Goal: Entertainment & Leisure: Consume media (video, audio)

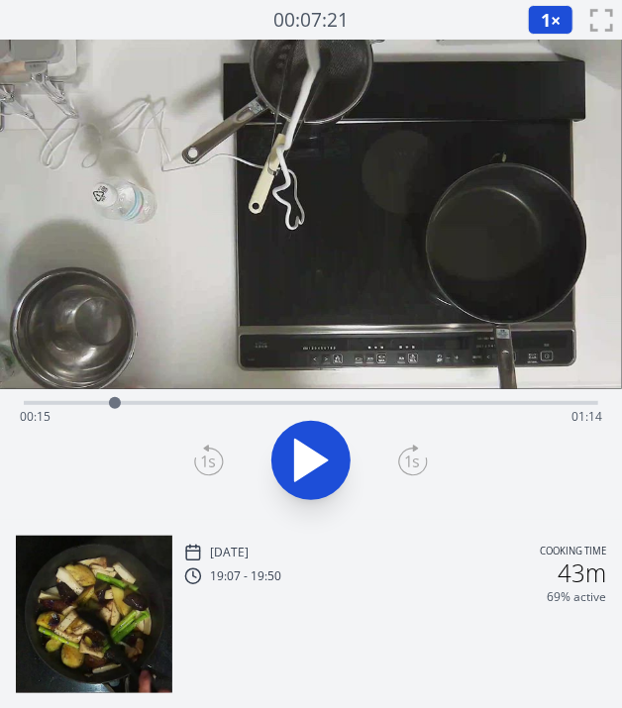
drag, startPoint x: 198, startPoint y: 398, endPoint x: 115, endPoint y: 400, distance: 83.3
click at [115, 400] on div at bounding box center [115, 403] width 12 height 12
drag, startPoint x: 313, startPoint y: 403, endPoint x: 377, endPoint y: 418, distance: 65.1
click at [377, 418] on div at bounding box center [372, 403] width 30 height 30
drag, startPoint x: 402, startPoint y: 400, endPoint x: 391, endPoint y: 402, distance: 11.1
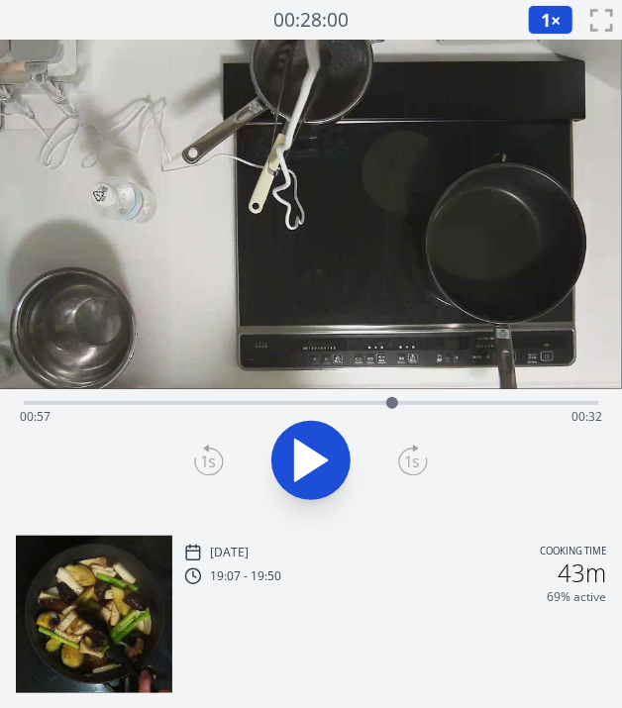
click at [391, 402] on div at bounding box center [393, 403] width 30 height 30
click at [366, 518] on div "Time elapsed: 01:01 Time remaining: 00:28" at bounding box center [311, 454] width 622 height 131
click at [233, 407] on div "Time elapsed: 01:02 Time remaining: 00:27" at bounding box center [311, 417] width 583 height 32
drag, startPoint x: 233, startPoint y: 408, endPoint x: 271, endPoint y: 403, distance: 39.0
click at [271, 403] on div at bounding box center [271, 403] width 30 height 30
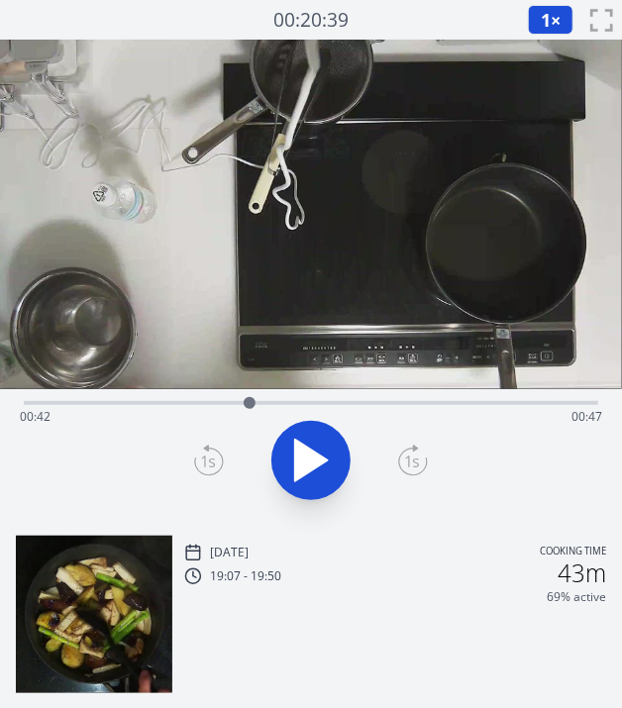
drag, startPoint x: 414, startPoint y: 397, endPoint x: 207, endPoint y: 405, distance: 207.2
click at [244, 405] on div at bounding box center [250, 403] width 12 height 12
click at [209, 402] on div at bounding box center [209, 403] width 12 height 12
click at [354, 407] on div "Time elapsed: 00:45 Time remaining: 00:44" at bounding box center [311, 417] width 583 height 32
drag, startPoint x: 369, startPoint y: 406, endPoint x: 258, endPoint y: 401, distance: 111.1
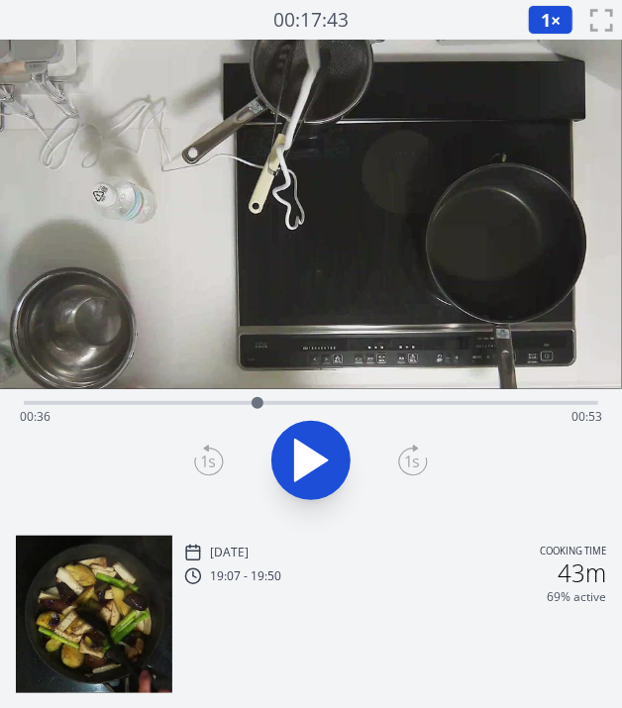
click at [258, 401] on div at bounding box center [258, 403] width 12 height 12
click at [313, 445] on icon at bounding box center [310, 460] width 55 height 55
click at [315, 484] on icon at bounding box center [310, 460] width 55 height 55
drag, startPoint x: 288, startPoint y: 398, endPoint x: 249, endPoint y: 398, distance: 39.6
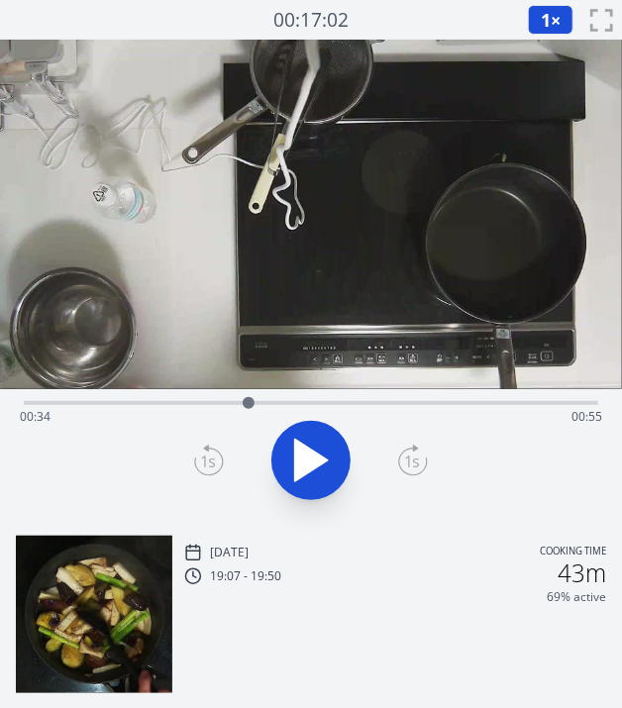
click at [249, 398] on div at bounding box center [249, 403] width 12 height 12
drag, startPoint x: 249, startPoint y: 398, endPoint x: 228, endPoint y: 403, distance: 21.4
click at [228, 403] on div at bounding box center [228, 403] width 12 height 12
drag, startPoint x: 228, startPoint y: 403, endPoint x: 241, endPoint y: 406, distance: 13.2
click at [241, 406] on div at bounding box center [241, 403] width 12 height 12
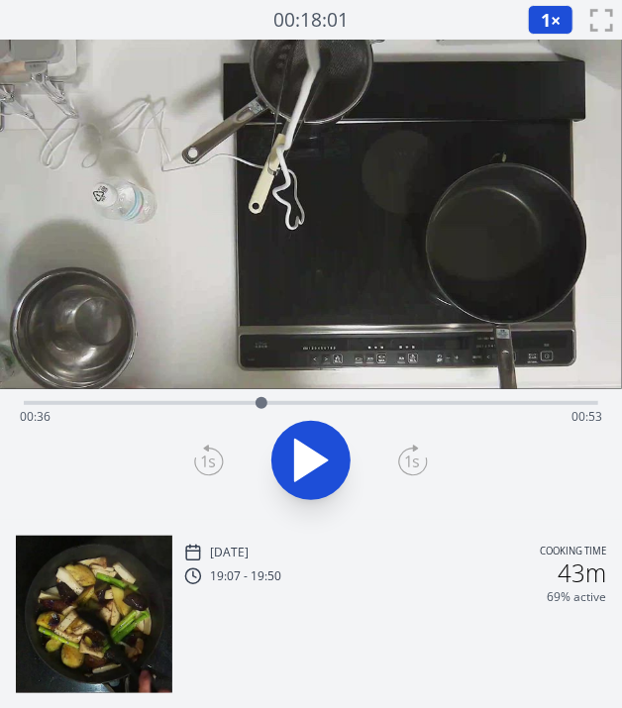
drag, startPoint x: 247, startPoint y: 409, endPoint x: 262, endPoint y: 412, distance: 15.2
click at [262, 412] on div at bounding box center [262, 403] width 30 height 30
drag, startPoint x: 276, startPoint y: 401, endPoint x: 331, endPoint y: 401, distance: 54.5
click at [331, 401] on div "Time elapsed: 00:36 Time remaining: 00:53" at bounding box center [311, 417] width 583 height 32
drag, startPoint x: 331, startPoint y: 401, endPoint x: 266, endPoint y: 402, distance: 65.4
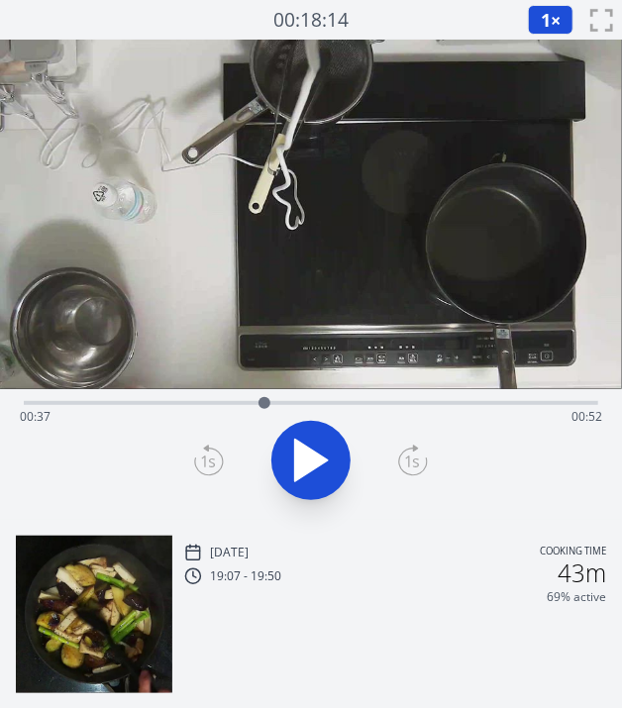
click at [266, 402] on div at bounding box center [265, 403] width 12 height 12
click at [309, 453] on icon at bounding box center [311, 461] width 33 height 42
click at [310, 396] on div "Time elapsed: 00:47 Time remaining: 00:42" at bounding box center [311, 401] width 575 height 24
click at [307, 467] on icon at bounding box center [310, 460] width 55 height 55
click at [447, 443] on div at bounding box center [311, 460] width 598 height 95
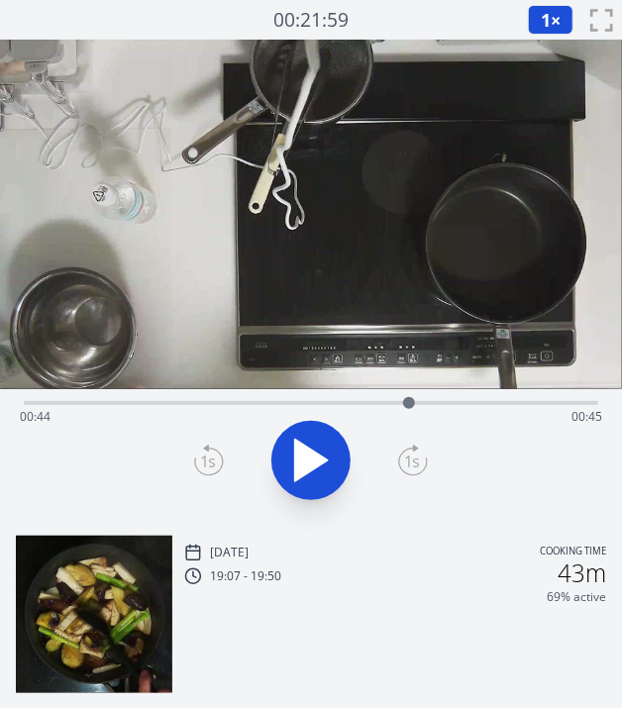
drag, startPoint x: 320, startPoint y: 398, endPoint x: 422, endPoint y: 398, distance: 102.1
click at [422, 398] on div at bounding box center [409, 403] width 30 height 30
drag, startPoint x: 422, startPoint y: 398, endPoint x: 461, endPoint y: 402, distance: 38.8
click at [461, 402] on div at bounding box center [458, 403] width 12 height 12
drag, startPoint x: 461, startPoint y: 402, endPoint x: 372, endPoint y: 396, distance: 89.4
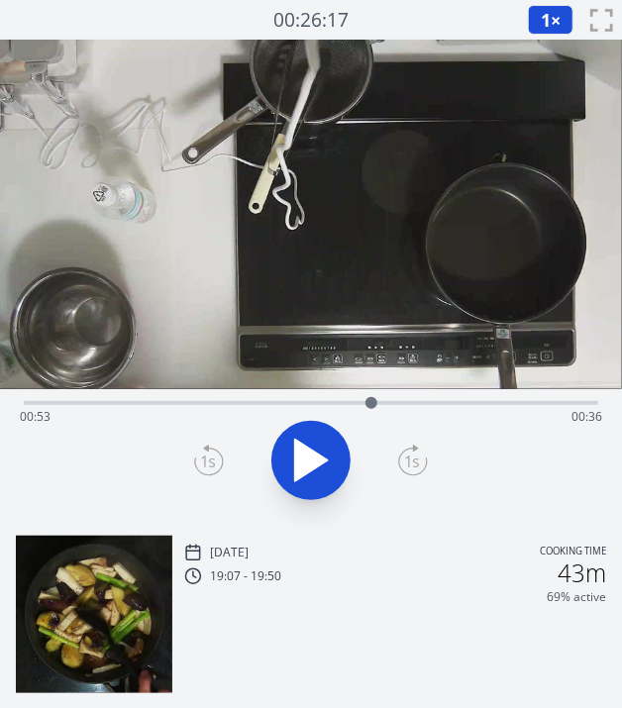
click at [372, 396] on div at bounding box center [372, 403] width 30 height 30
click at [445, 473] on div at bounding box center [311, 460] width 598 height 95
click at [461, 443] on div at bounding box center [311, 460] width 598 height 95
drag, startPoint x: 372, startPoint y: 410, endPoint x: 332, endPoint y: 408, distance: 39.7
click at [332, 408] on div at bounding box center [332, 403] width 30 height 30
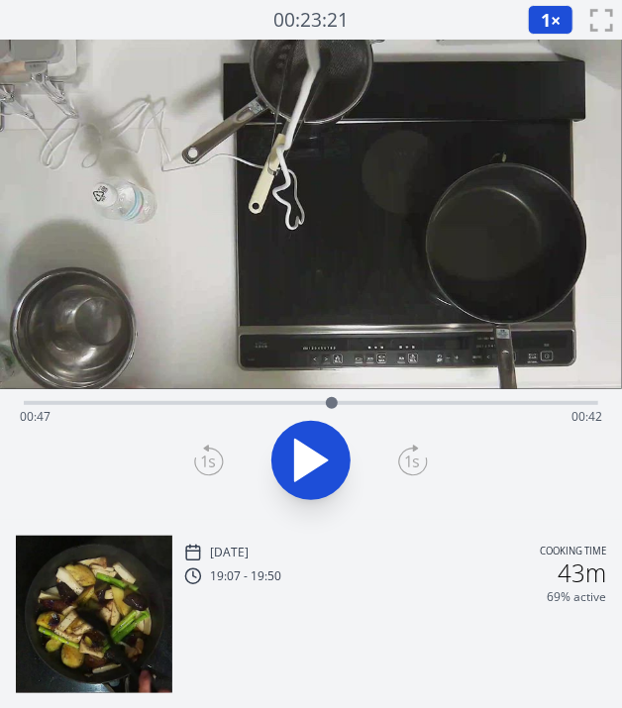
click at [463, 508] on div "Time elapsed: 00:47 Time remaining: 00:42" at bounding box center [311, 454] width 622 height 131
drag, startPoint x: 287, startPoint y: 411, endPoint x: 300, endPoint y: 407, distance: 13.5
click at [300, 407] on div "Time elapsed: 00:47 Time remaining: 00:42" at bounding box center [311, 417] width 583 height 32
click at [287, 400] on div at bounding box center [283, 403] width 30 height 30
drag, startPoint x: 287, startPoint y: 400, endPoint x: 375, endPoint y: 409, distance: 87.7
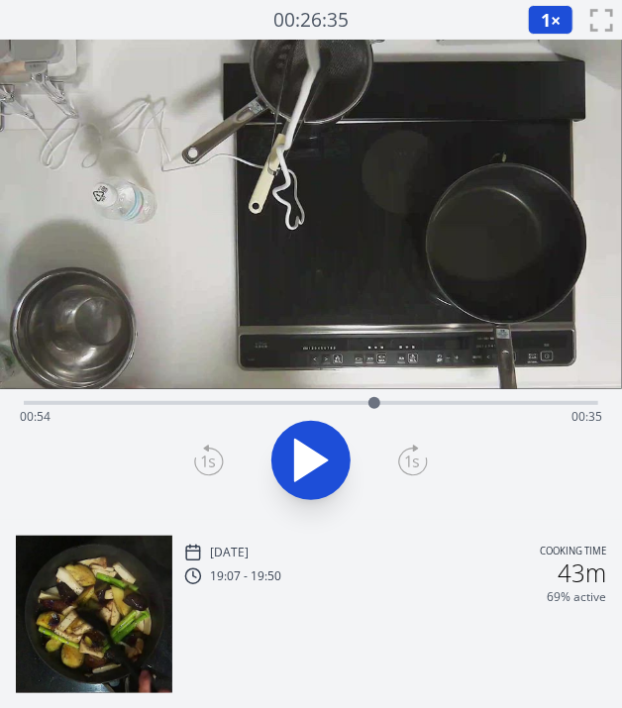
click at [375, 409] on div at bounding box center [375, 403] width 30 height 30
drag, startPoint x: 375, startPoint y: 409, endPoint x: 386, endPoint y: 409, distance: 11.9
click at [386, 409] on div at bounding box center [387, 403] width 30 height 30
drag, startPoint x: 385, startPoint y: 406, endPoint x: 319, endPoint y: 402, distance: 66.5
click at [319, 402] on div at bounding box center [319, 403] width 12 height 12
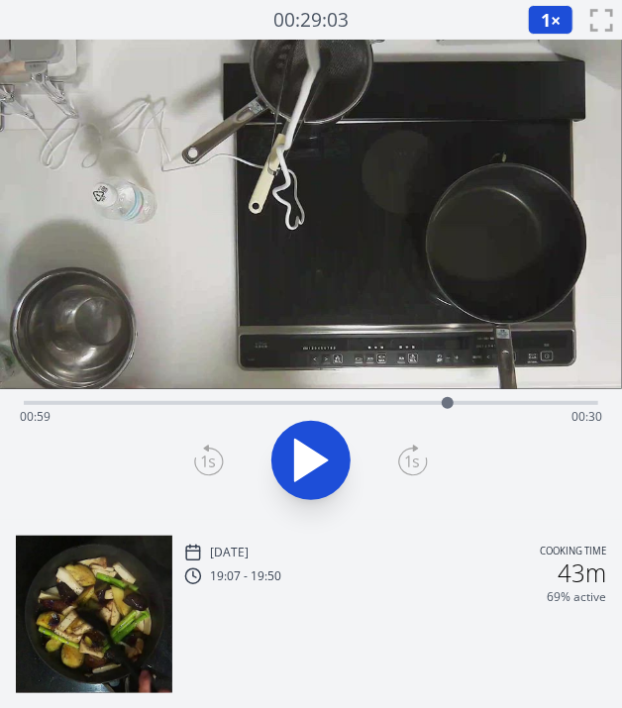
drag, startPoint x: 319, startPoint y: 402, endPoint x: 447, endPoint y: 419, distance: 128.9
click at [447, 405] on div "Time elapsed: 00:59 Time remaining: 00:30" at bounding box center [311, 403] width 575 height 4
click at [452, 398] on div at bounding box center [447, 403] width 30 height 30
click at [471, 394] on div "Time elapsed: 01:06 Time remaining: 00:23" at bounding box center [311, 401] width 575 height 24
drag, startPoint x: 473, startPoint y: 403, endPoint x: 377, endPoint y: 399, distance: 96.2
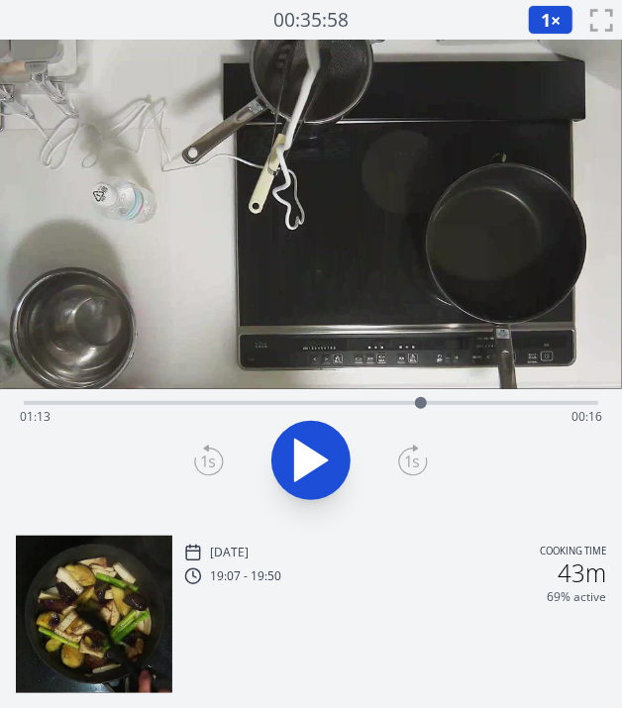
click at [415, 399] on div at bounding box center [421, 403] width 12 height 12
drag, startPoint x: 386, startPoint y: 393, endPoint x: 241, endPoint y: 398, distance: 145.7
click at [241, 398] on div at bounding box center [241, 403] width 30 height 30
click at [463, 473] on div at bounding box center [311, 460] width 598 height 95
click at [455, 479] on div at bounding box center [311, 460] width 598 height 95
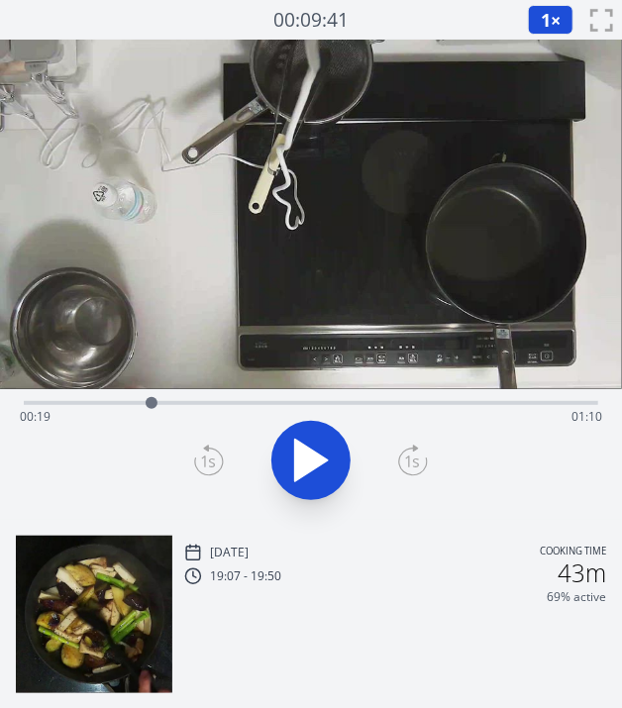
drag, startPoint x: 229, startPoint y: 398, endPoint x: 152, endPoint y: 403, distance: 77.4
click at [152, 403] on div at bounding box center [152, 403] width 30 height 30
click at [327, 442] on icon at bounding box center [310, 460] width 55 height 55
click at [327, 442] on icon at bounding box center [321, 461] width 11 height 43
click at [327, 442] on icon at bounding box center [310, 460] width 55 height 55
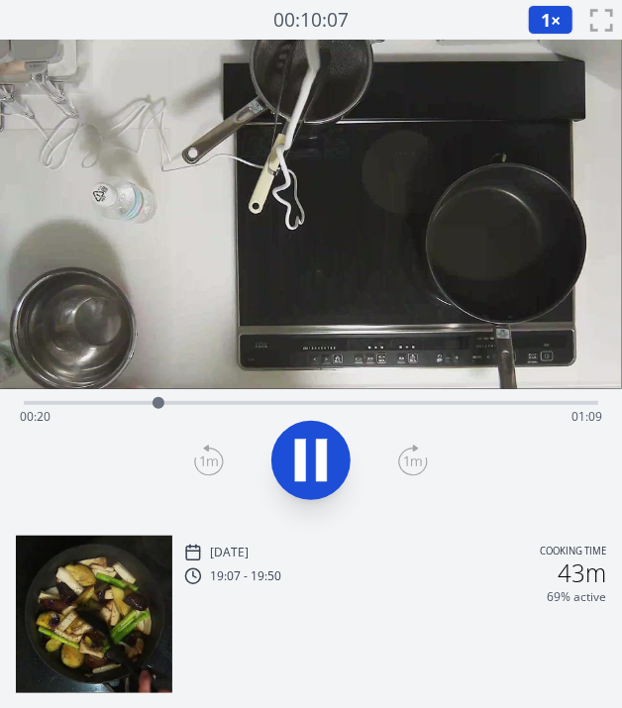
click at [327, 442] on icon at bounding box center [321, 461] width 11 height 43
drag, startPoint x: 161, startPoint y: 402, endPoint x: 141, endPoint y: 403, distance: 19.8
click at [141, 403] on div at bounding box center [141, 403] width 12 height 12
click at [304, 460] on icon at bounding box center [311, 461] width 33 height 42
click at [304, 460] on icon at bounding box center [300, 461] width 11 height 43
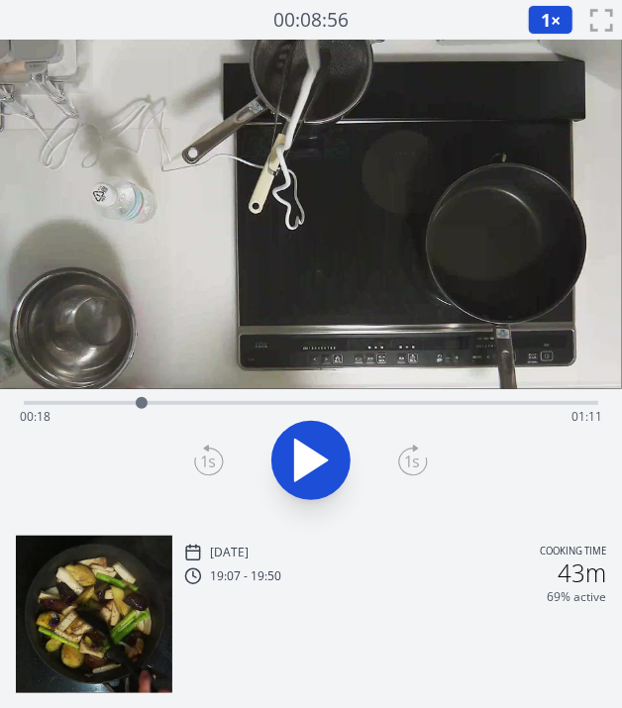
click at [142, 407] on div at bounding box center [142, 403] width 30 height 30
click at [529, 22] on button "1 ×" at bounding box center [551, 20] width 46 height 30
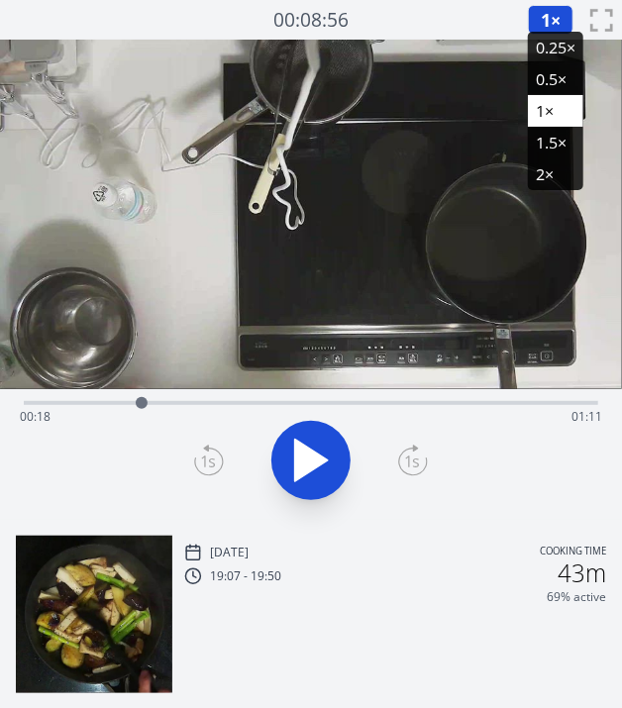
click at [545, 79] on li "0.5×" at bounding box center [555, 79] width 55 height 32
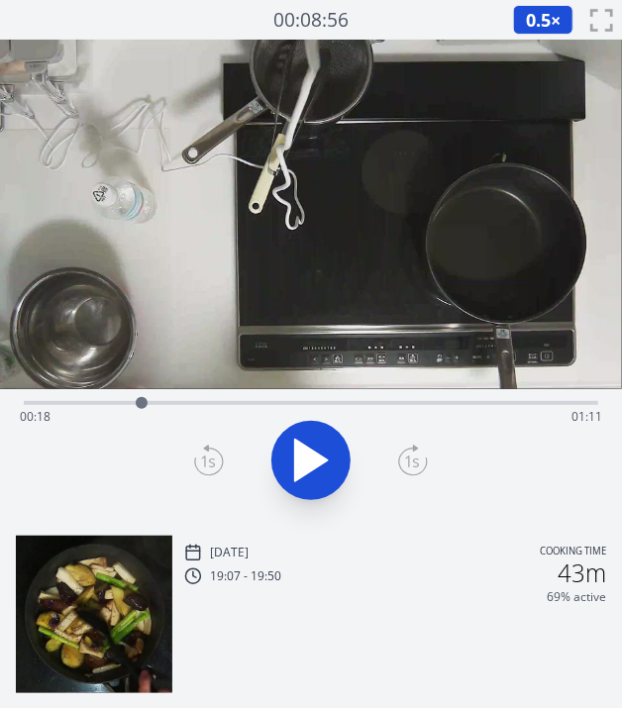
click at [307, 448] on icon at bounding box center [311, 461] width 33 height 42
click at [307, 448] on icon at bounding box center [310, 460] width 55 height 55
click at [411, 421] on div "Time elapsed: 00:21 Time remaining: 01:08" at bounding box center [311, 417] width 583 height 32
click at [306, 437] on icon at bounding box center [310, 460] width 55 height 55
drag, startPoint x: 416, startPoint y: 403, endPoint x: 366, endPoint y: 409, distance: 50.9
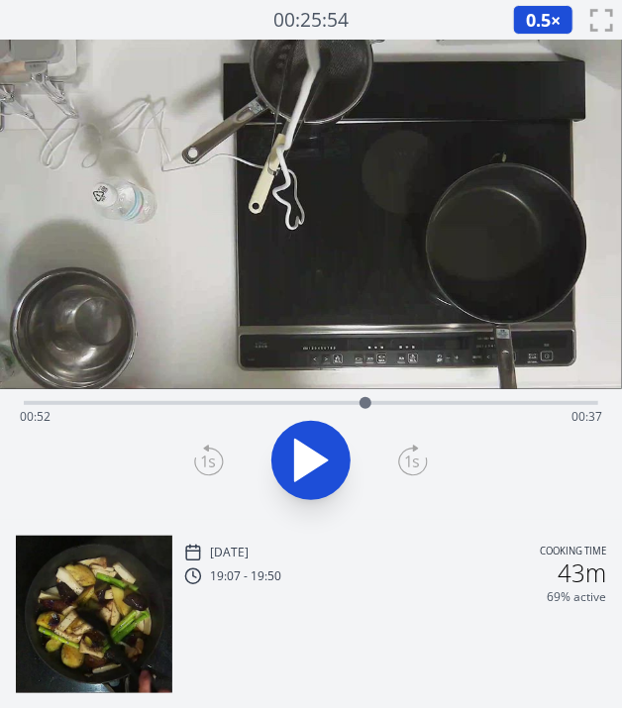
click at [366, 409] on div at bounding box center [366, 403] width 30 height 30
click at [535, 412] on div "Time elapsed: 01:16 Time remaining: 00:13" at bounding box center [311, 417] width 583 height 32
click at [148, 410] on div "Time elapsed: 01:21 Time remaining: 00:08" at bounding box center [311, 417] width 583 height 32
drag, startPoint x: 148, startPoint y: 410, endPoint x: 116, endPoint y: 407, distance: 31.8
click at [116, 407] on div at bounding box center [116, 403] width 30 height 30
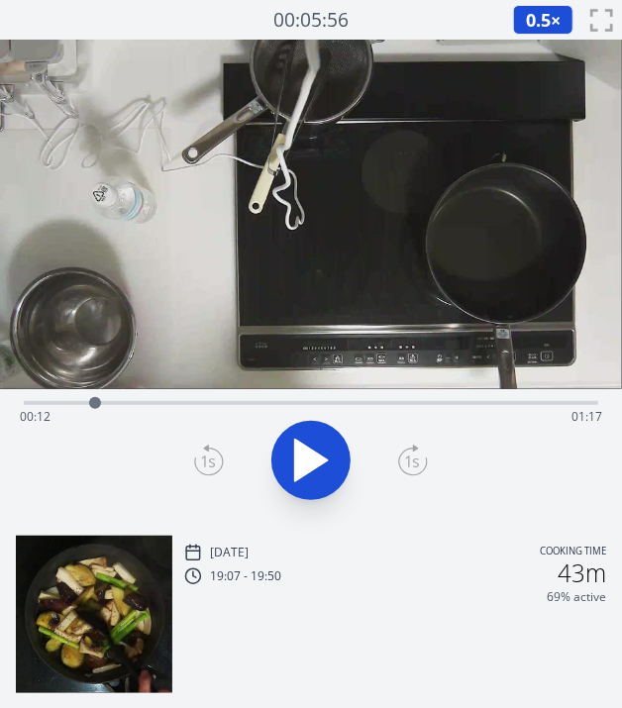
drag, startPoint x: 116, startPoint y: 407, endPoint x: 95, endPoint y: 406, distance: 20.8
click at [95, 406] on div at bounding box center [95, 403] width 12 height 12
click at [530, 25] on span "0.5" at bounding box center [538, 20] width 25 height 24
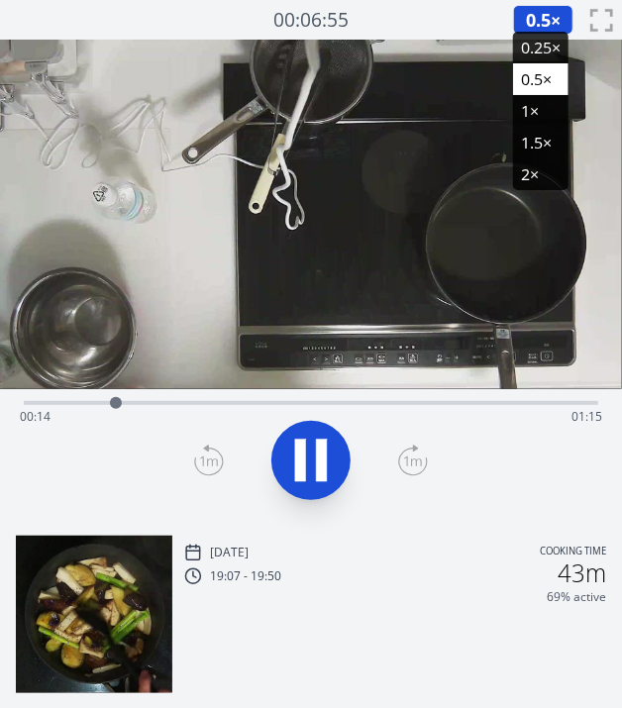
click at [526, 106] on li "1×" at bounding box center [540, 111] width 55 height 32
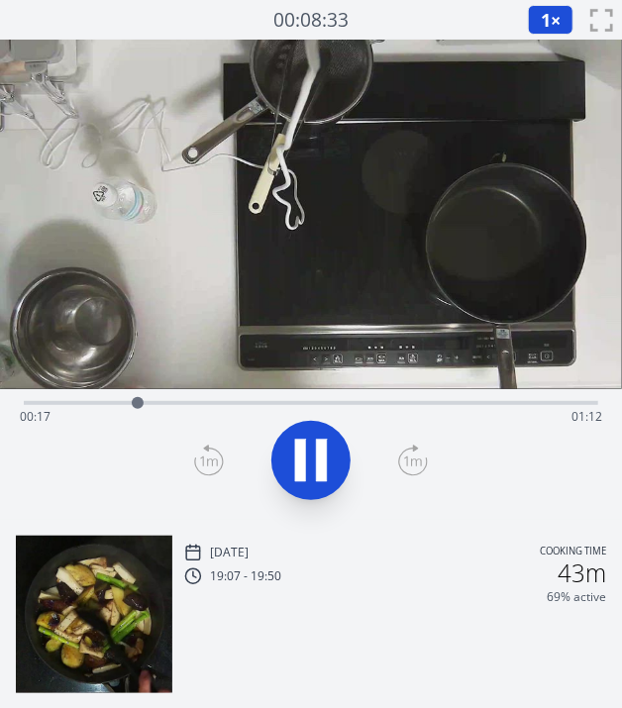
click at [294, 441] on icon at bounding box center [310, 460] width 55 height 55
drag, startPoint x: 141, startPoint y: 399, endPoint x: 129, endPoint y: 412, distance: 17.5
click at [129, 412] on div at bounding box center [129, 403] width 30 height 30
click at [307, 447] on icon at bounding box center [310, 460] width 55 height 55
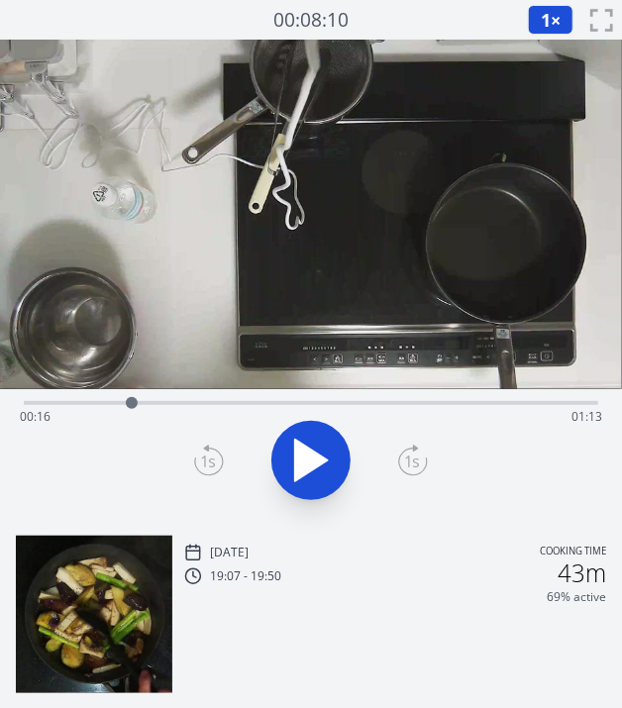
click at [216, 449] on icon at bounding box center [209, 461] width 30 height 32
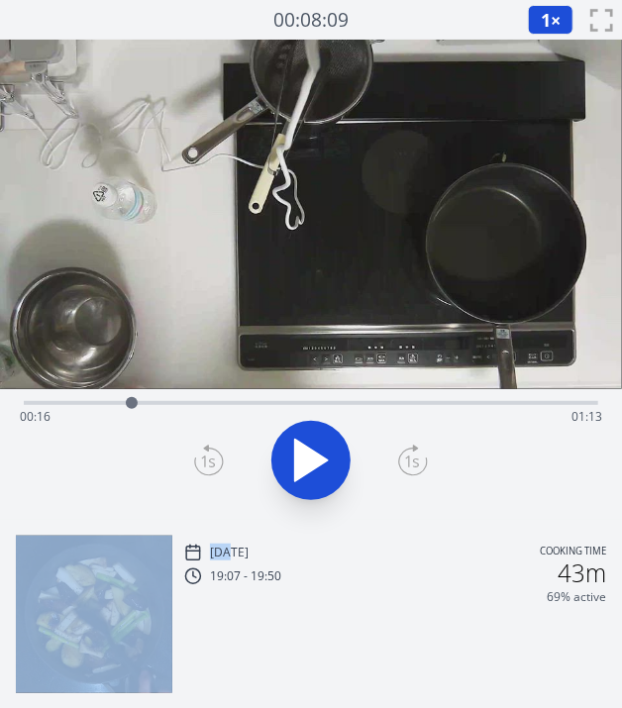
click at [216, 449] on icon at bounding box center [209, 461] width 30 height 32
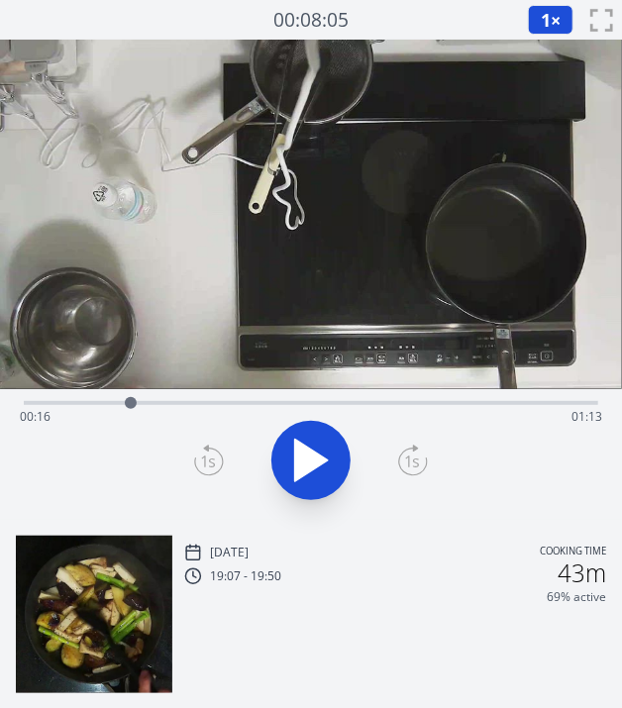
click at [216, 449] on icon at bounding box center [209, 461] width 30 height 32
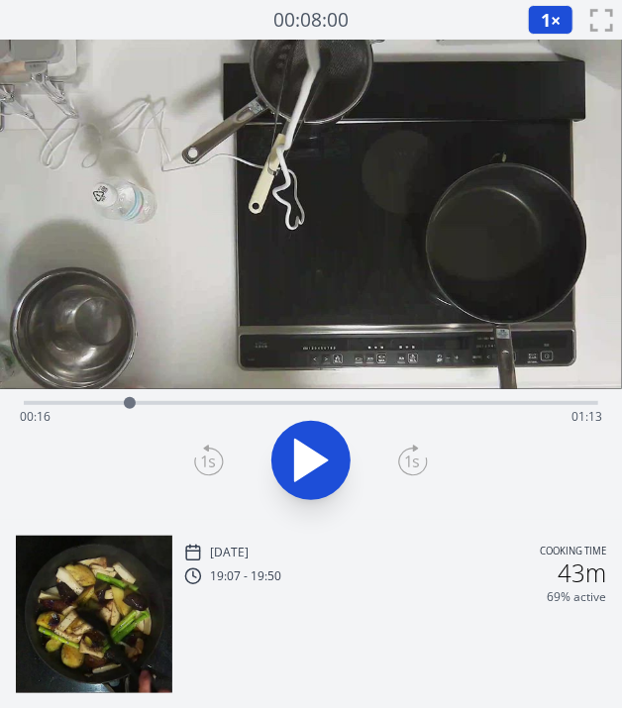
click at [216, 449] on icon at bounding box center [209, 461] width 30 height 32
click at [285, 458] on icon at bounding box center [310, 460] width 55 height 55
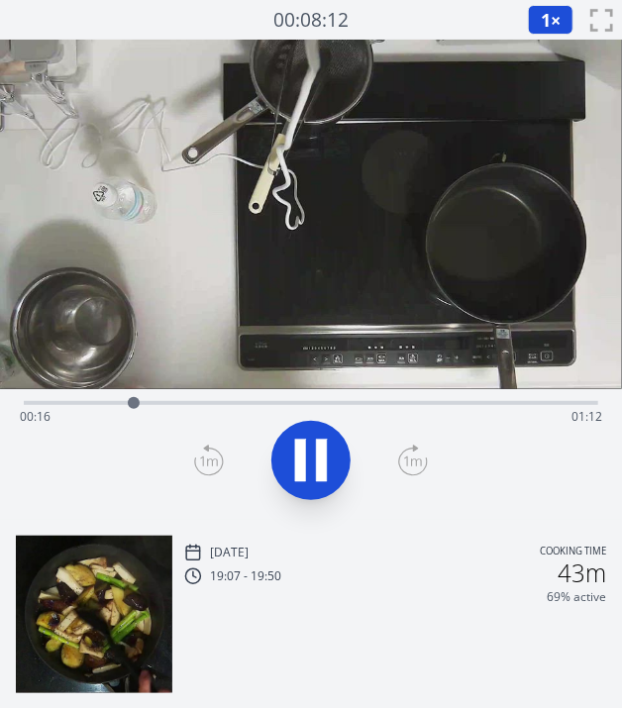
click at [285, 458] on icon at bounding box center [310, 460] width 55 height 55
click at [208, 458] on icon at bounding box center [209, 461] width 30 height 32
click at [137, 411] on div at bounding box center [137, 403] width 30 height 30
click at [142, 411] on div at bounding box center [140, 403] width 30 height 30
drag, startPoint x: 139, startPoint y: 406, endPoint x: 424, endPoint y: 389, distance: 285.9
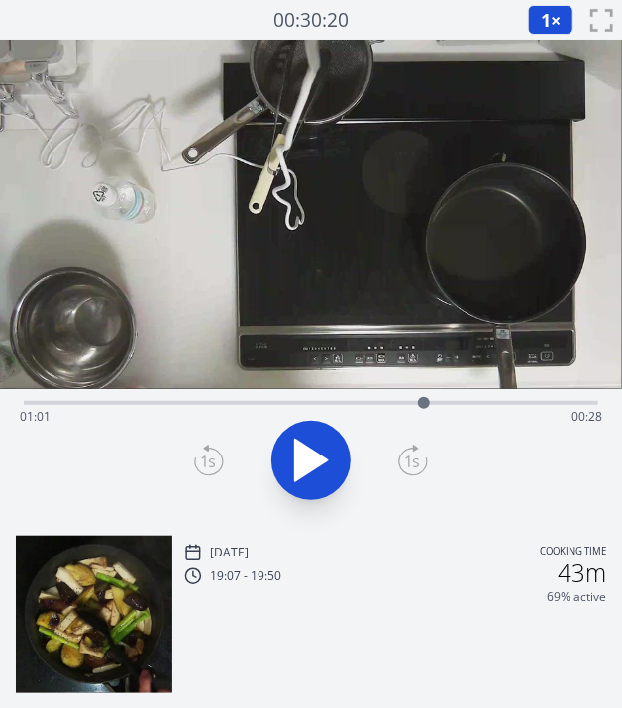
click at [424, 389] on div at bounding box center [424, 403] width 30 height 30
drag, startPoint x: 424, startPoint y: 389, endPoint x: 180, endPoint y: 422, distance: 245.9
click at [180, 405] on div "Time elapsed: 00:24 Time remaining: 01:05" at bounding box center [311, 403] width 575 height 4
click at [193, 420] on div "Time elapsed: 00:24 Time remaining: 01:05" at bounding box center [311, 417] width 583 height 32
click at [37, 393] on div "Time elapsed: 00:26 Time remaining: 01:03" at bounding box center [311, 401] width 575 height 24
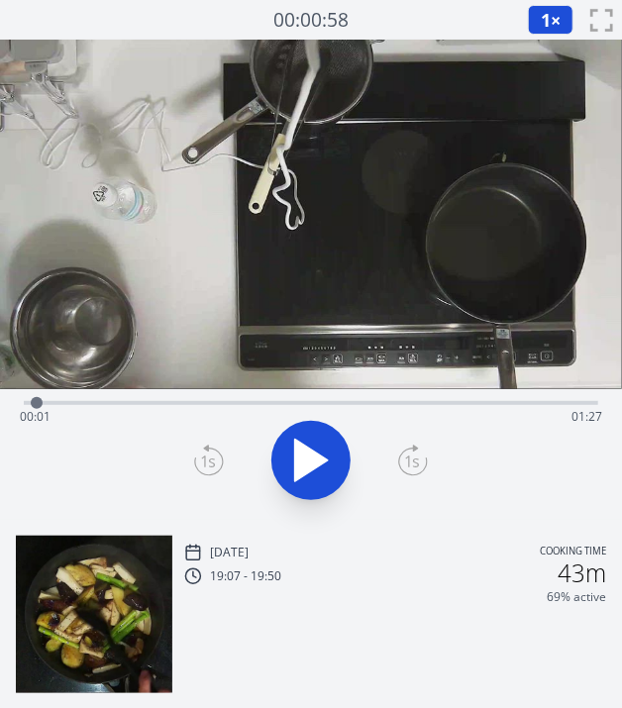
click at [61, 404] on div "Time elapsed: 00:01 Time remaining: 01:27" at bounding box center [311, 417] width 583 height 32
drag, startPoint x: 61, startPoint y: 404, endPoint x: 139, endPoint y: 413, distance: 77.8
click at [139, 413] on div at bounding box center [133, 403] width 30 height 30
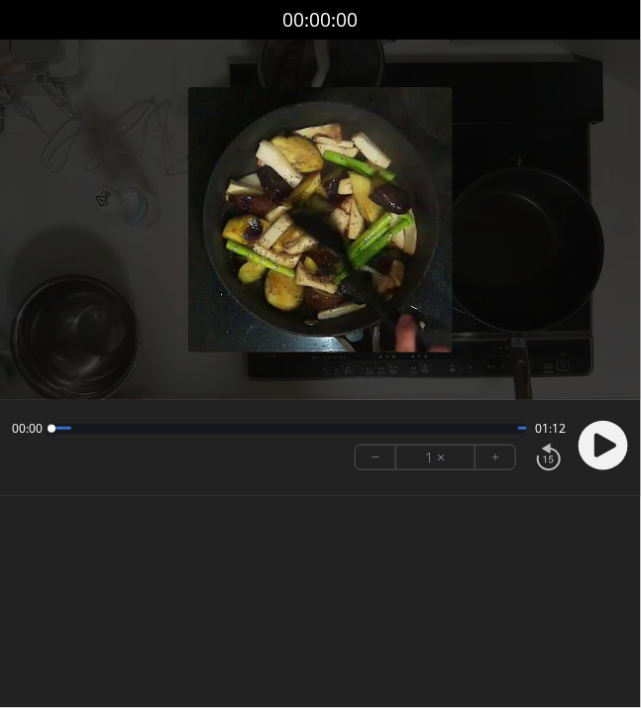
click at [599, 435] on icon at bounding box center [606, 446] width 22 height 24
click at [591, 441] on div at bounding box center [599, 445] width 59 height 67
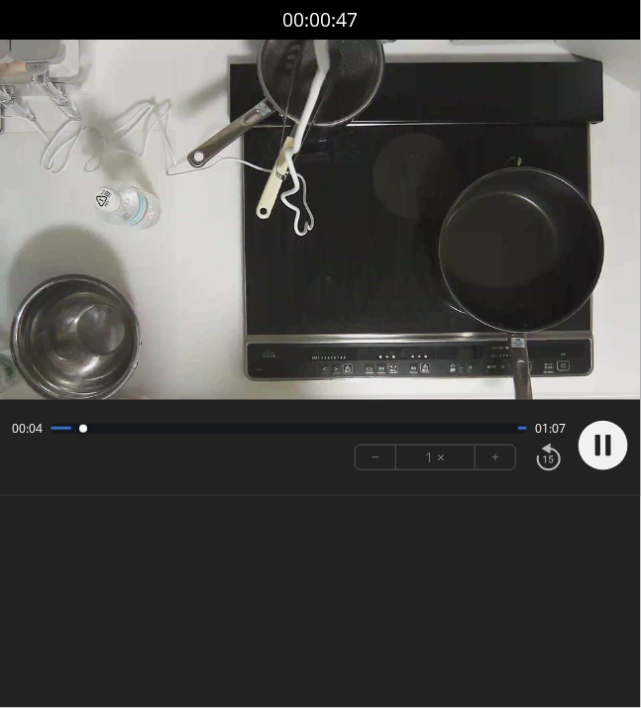
click at [490, 462] on button "+" at bounding box center [496, 458] width 40 height 24
drag, startPoint x: 381, startPoint y: 582, endPoint x: 369, endPoint y: 546, distance: 37.9
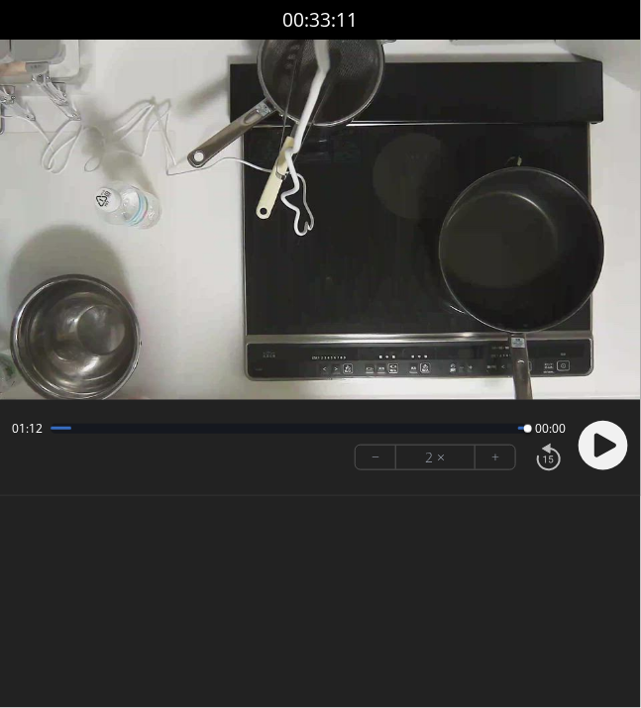
click at [369, 546] on body "Discard Recording? You will not be able to recover this once discarded. Cancel …" at bounding box center [320, 354] width 641 height 708
drag, startPoint x: 521, startPoint y: 428, endPoint x: 425, endPoint y: 431, distance: 96.2
click at [425, 431] on div at bounding box center [425, 429] width 27 height 27
click at [347, 273] on video at bounding box center [320, 220] width 641 height 361
click at [596, 424] on circle at bounding box center [604, 446] width 50 height 50
